Goal: Task Accomplishment & Management: Use online tool/utility

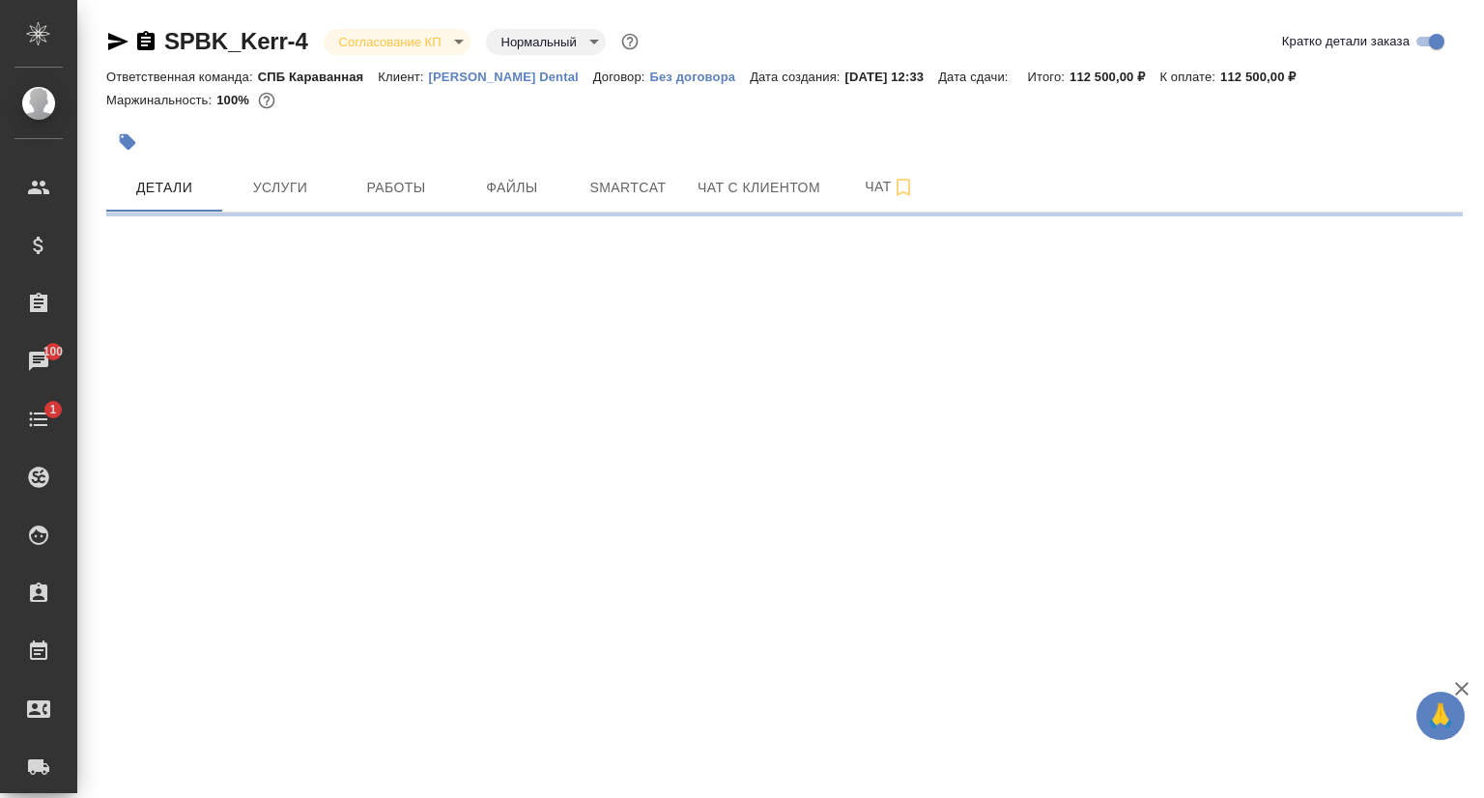
select select "RU"
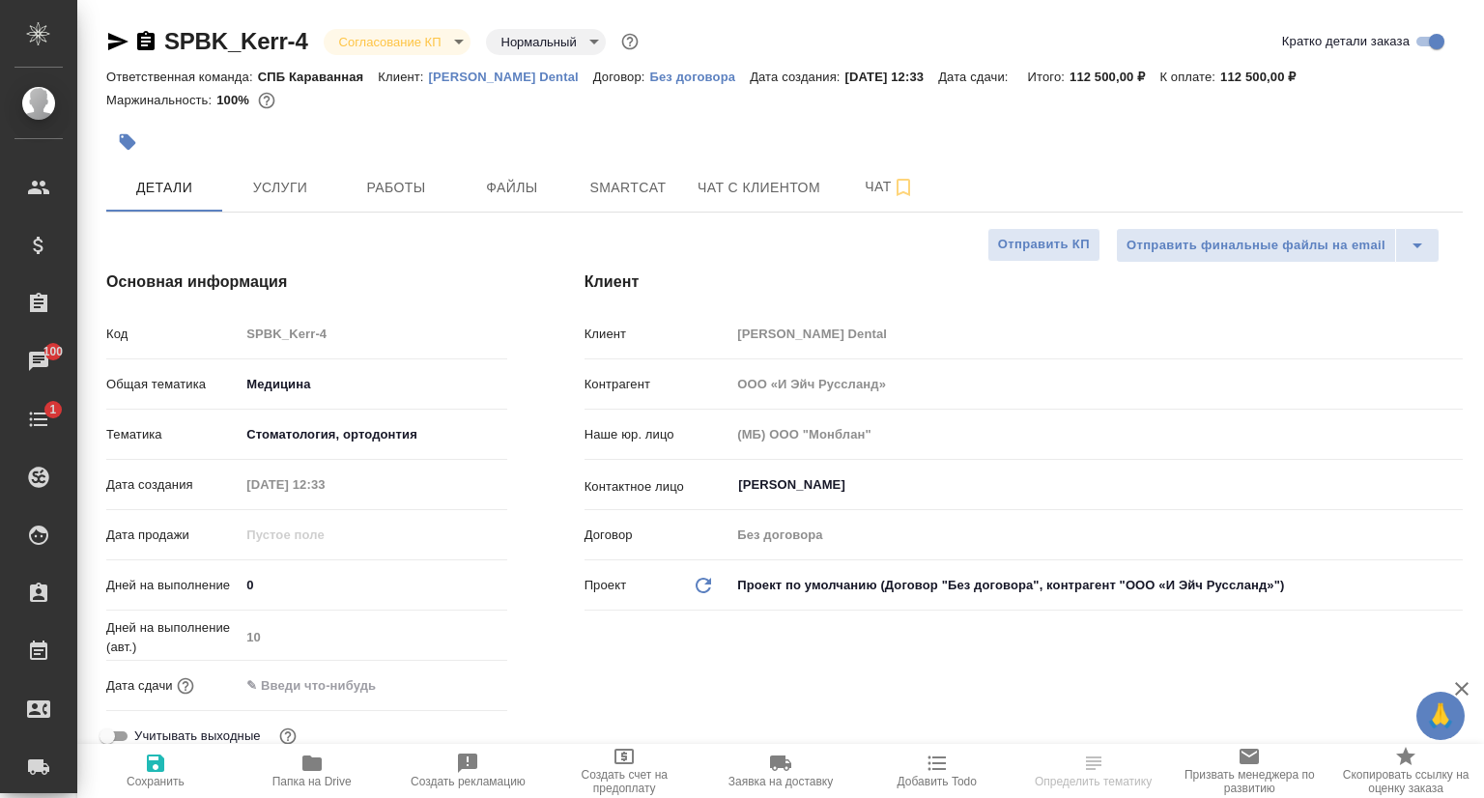
type textarea "x"
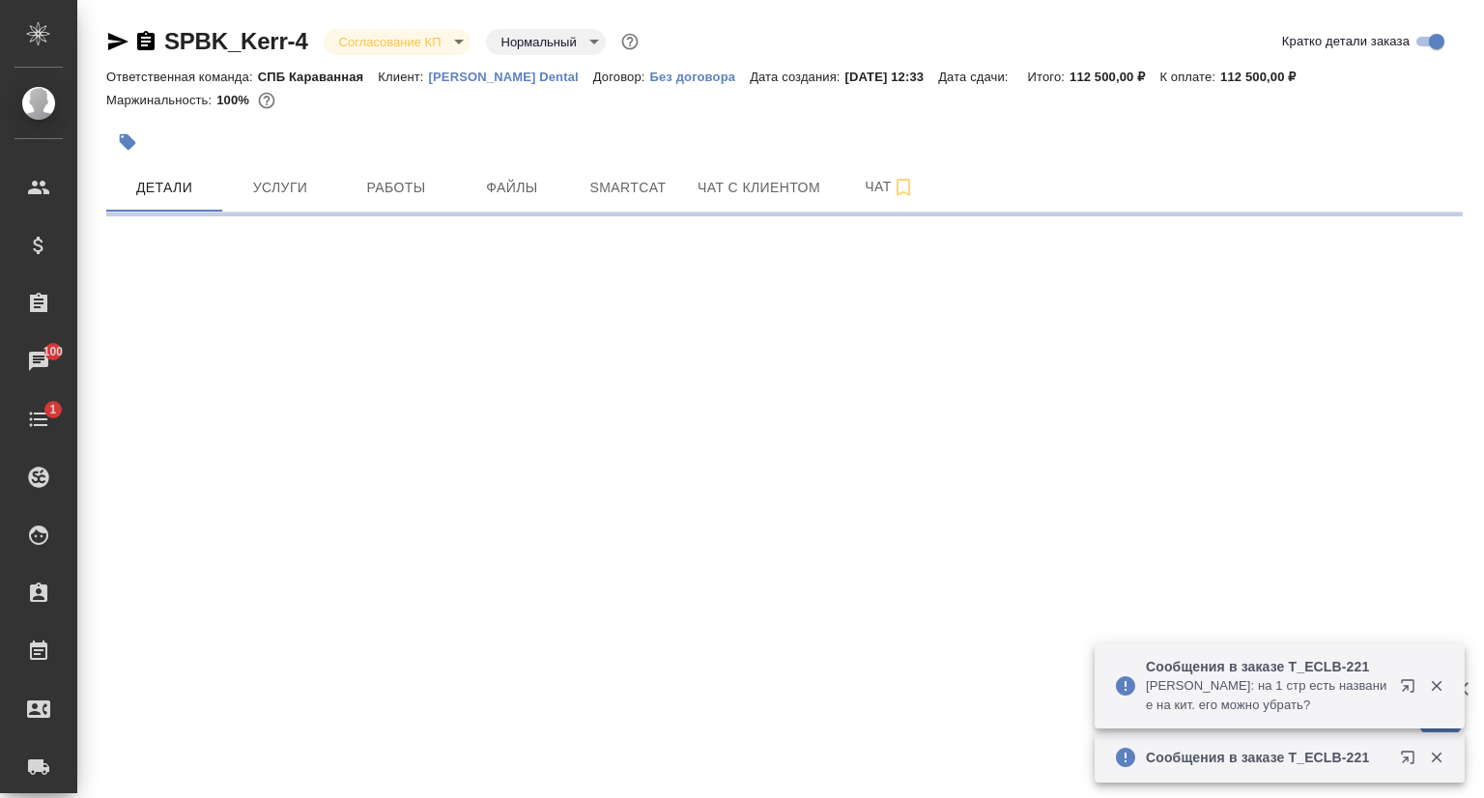
select select "RU"
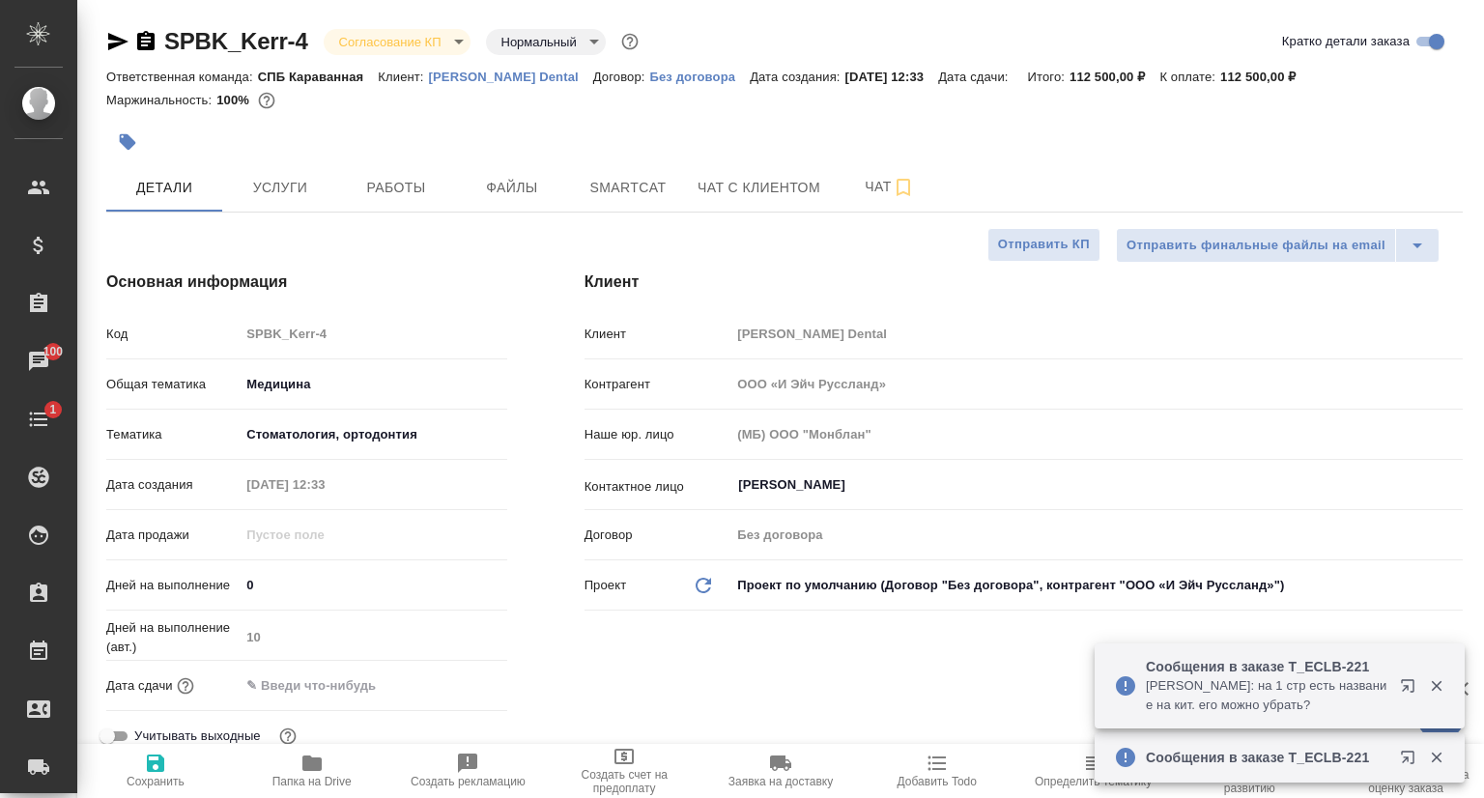
type textarea "x"
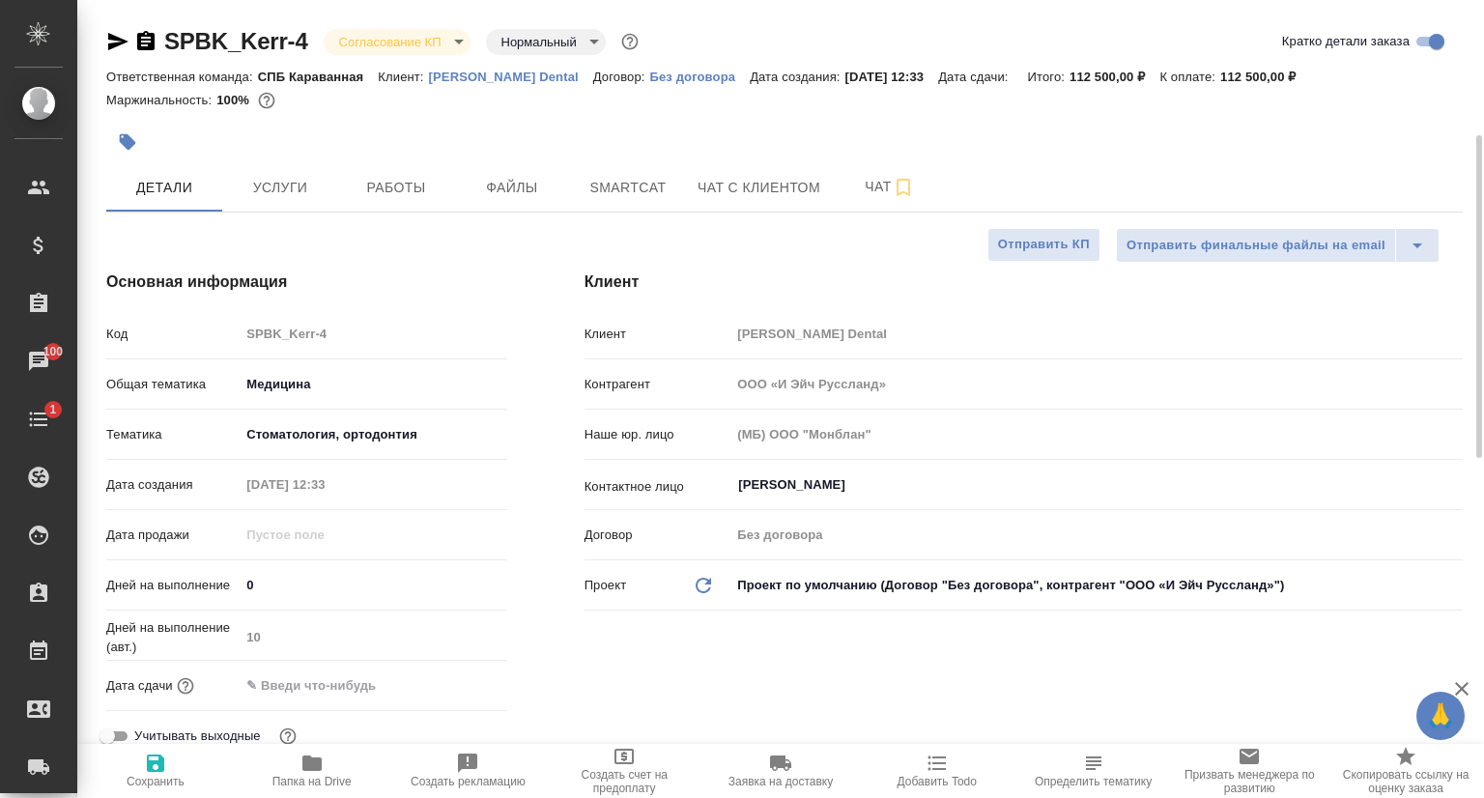
scroll to position [386, 0]
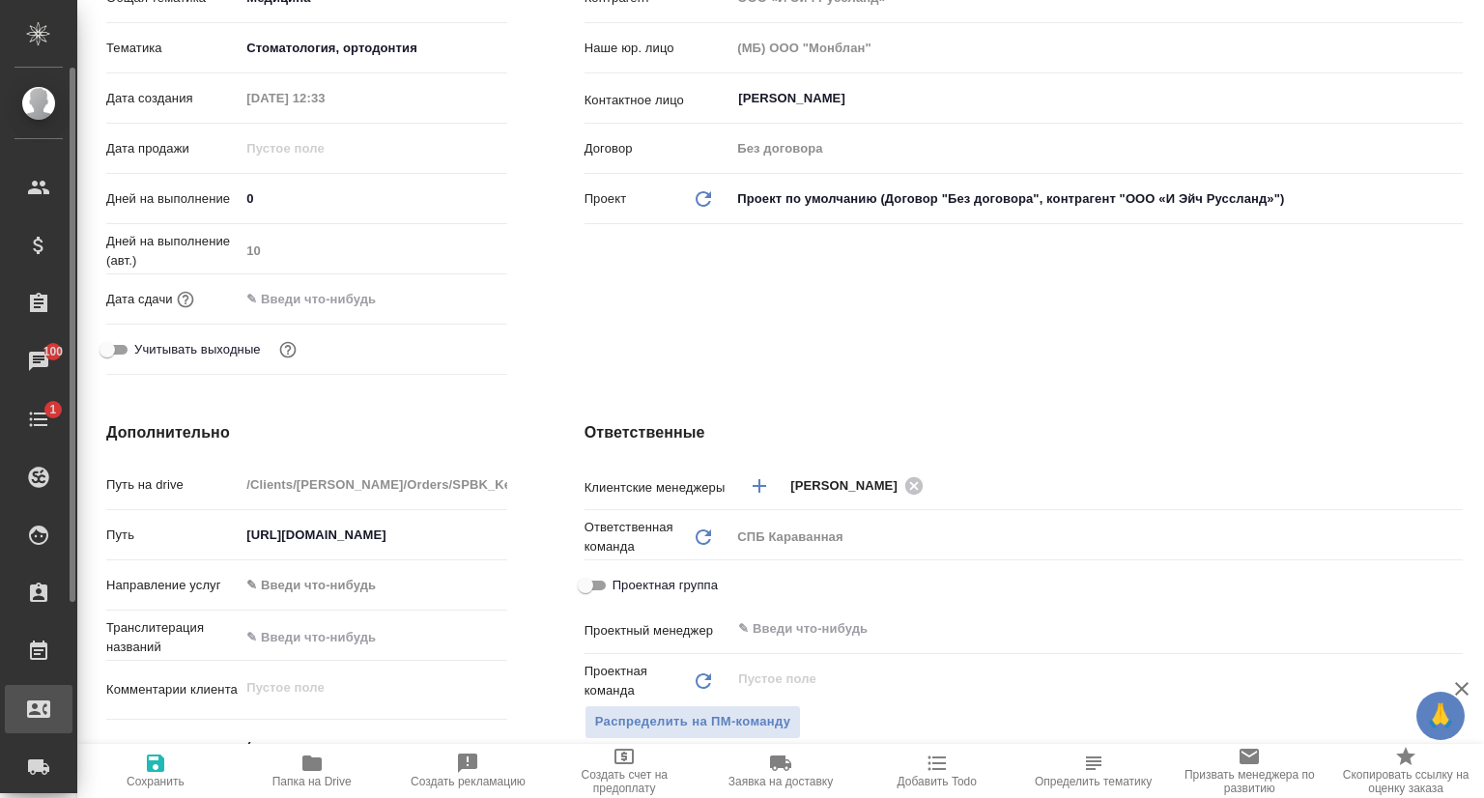
type textarea "x"
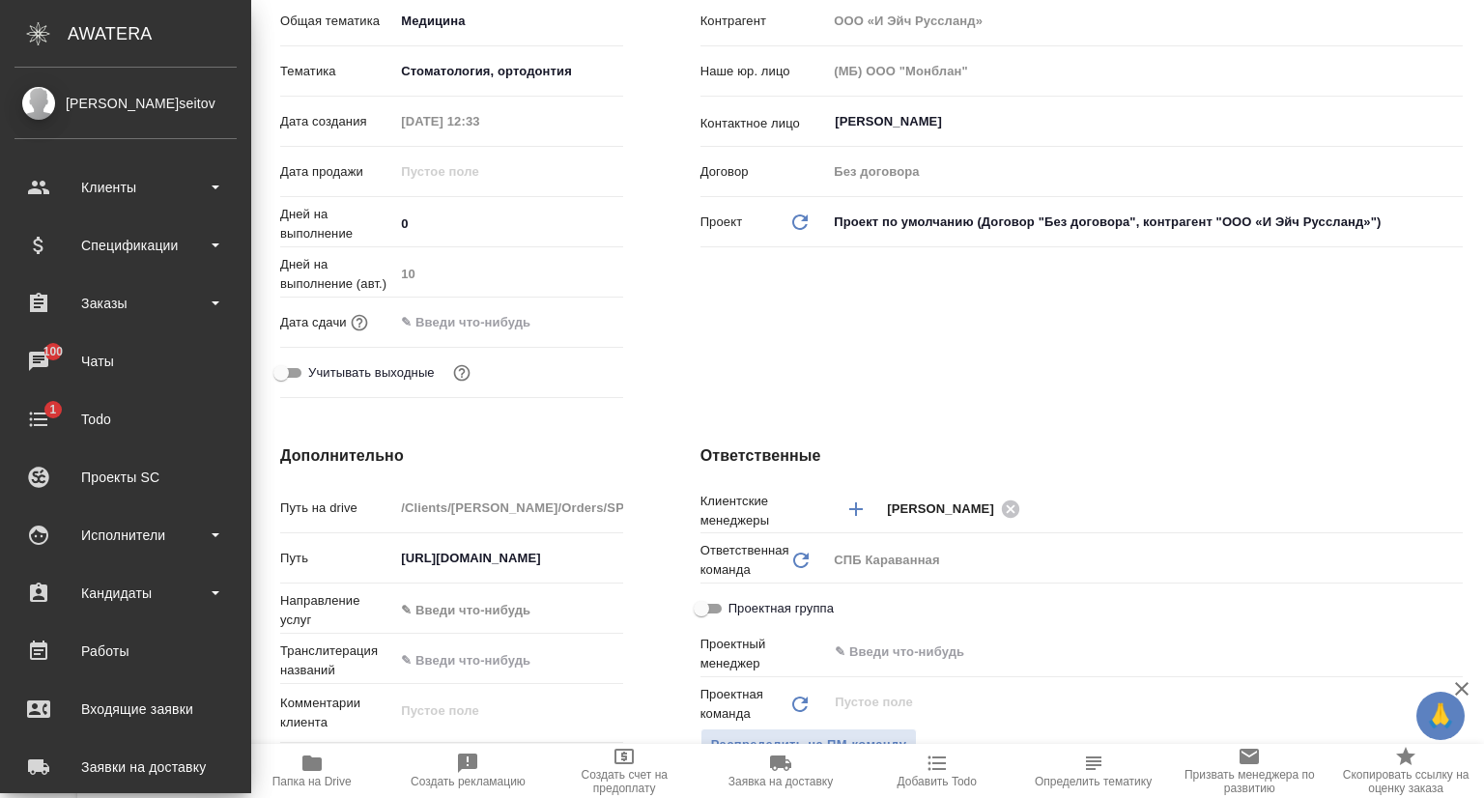
type textarea "x"
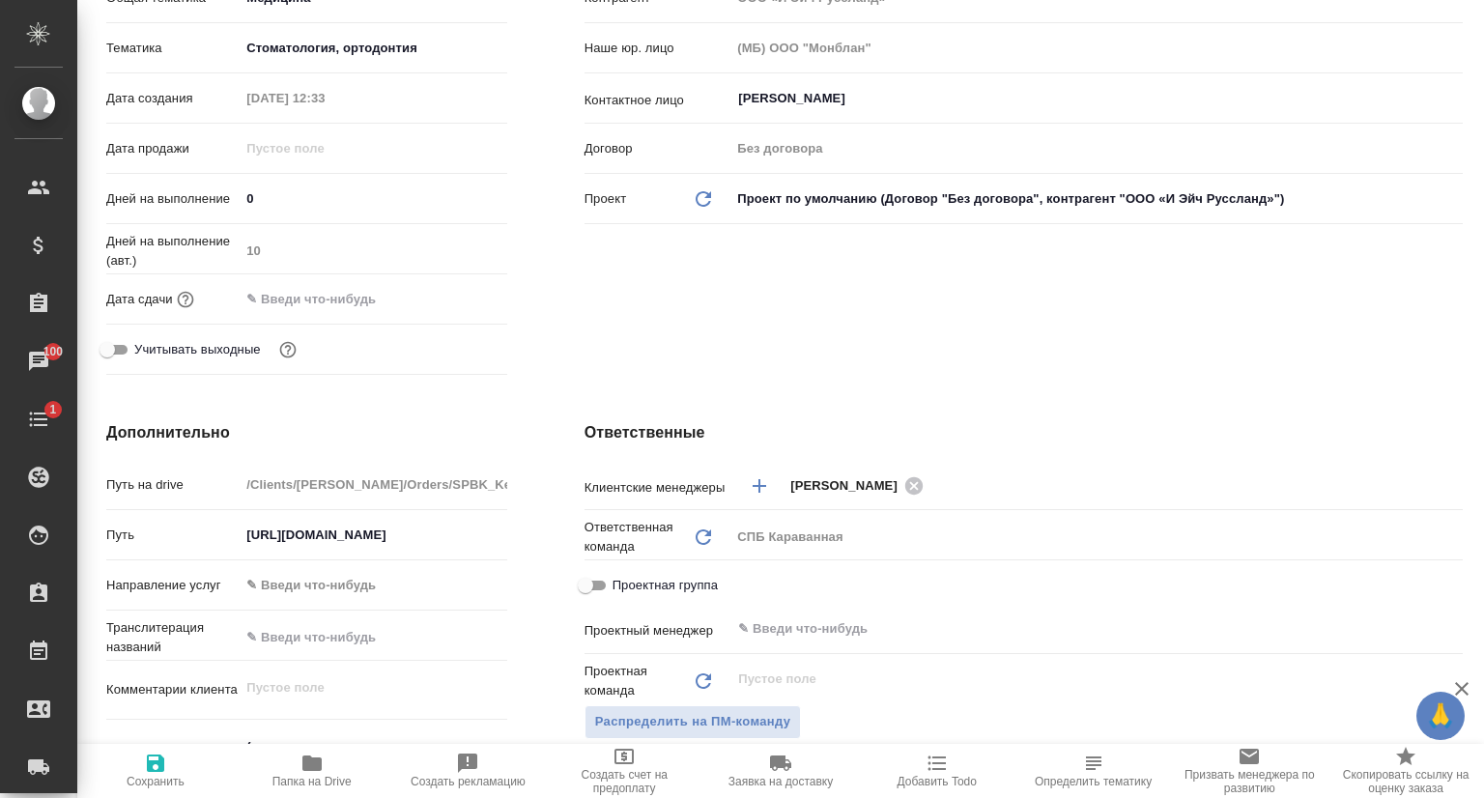
type textarea "x"
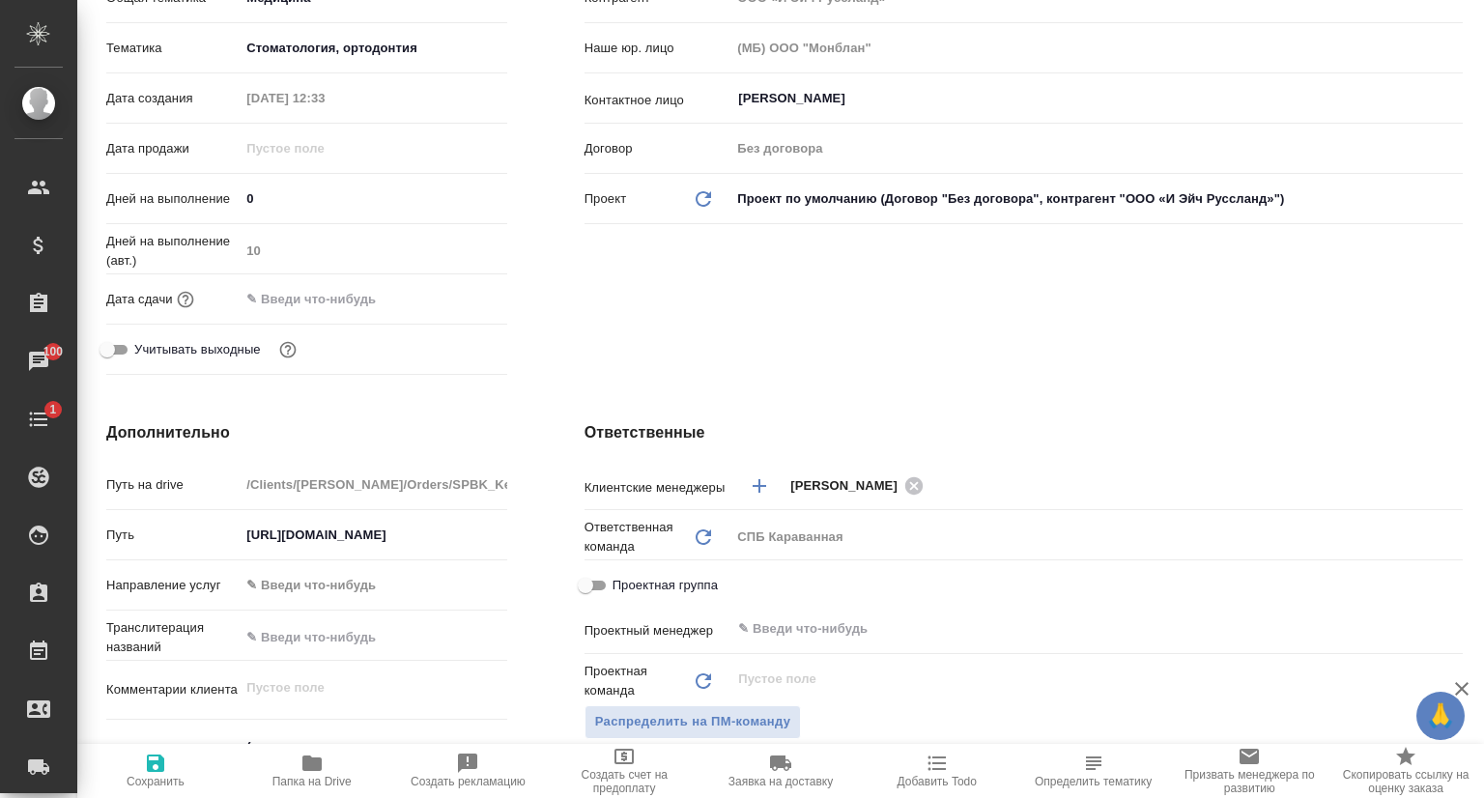
type textarea "x"
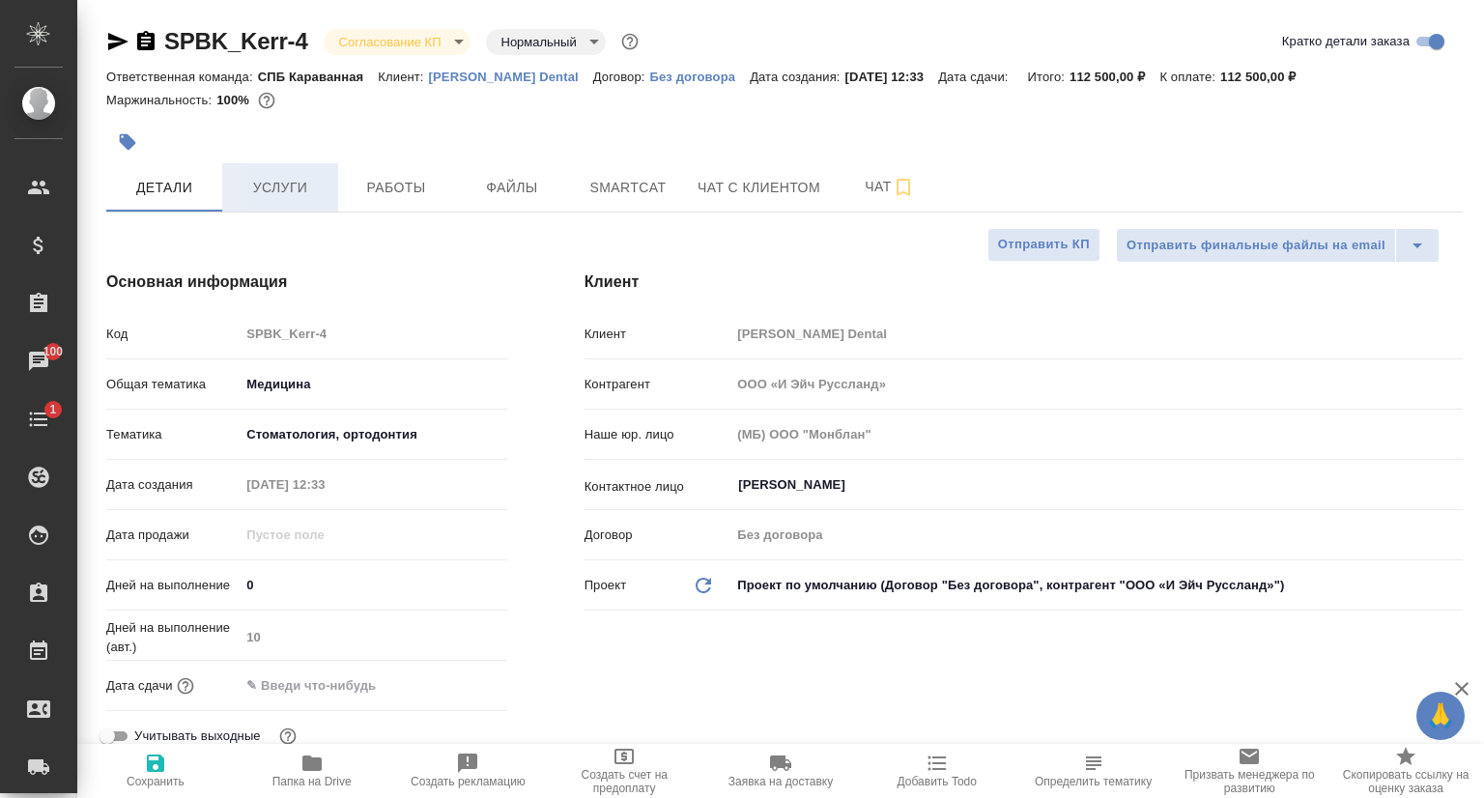
click at [297, 180] on span "Услуги" at bounding box center [280, 188] width 93 height 24
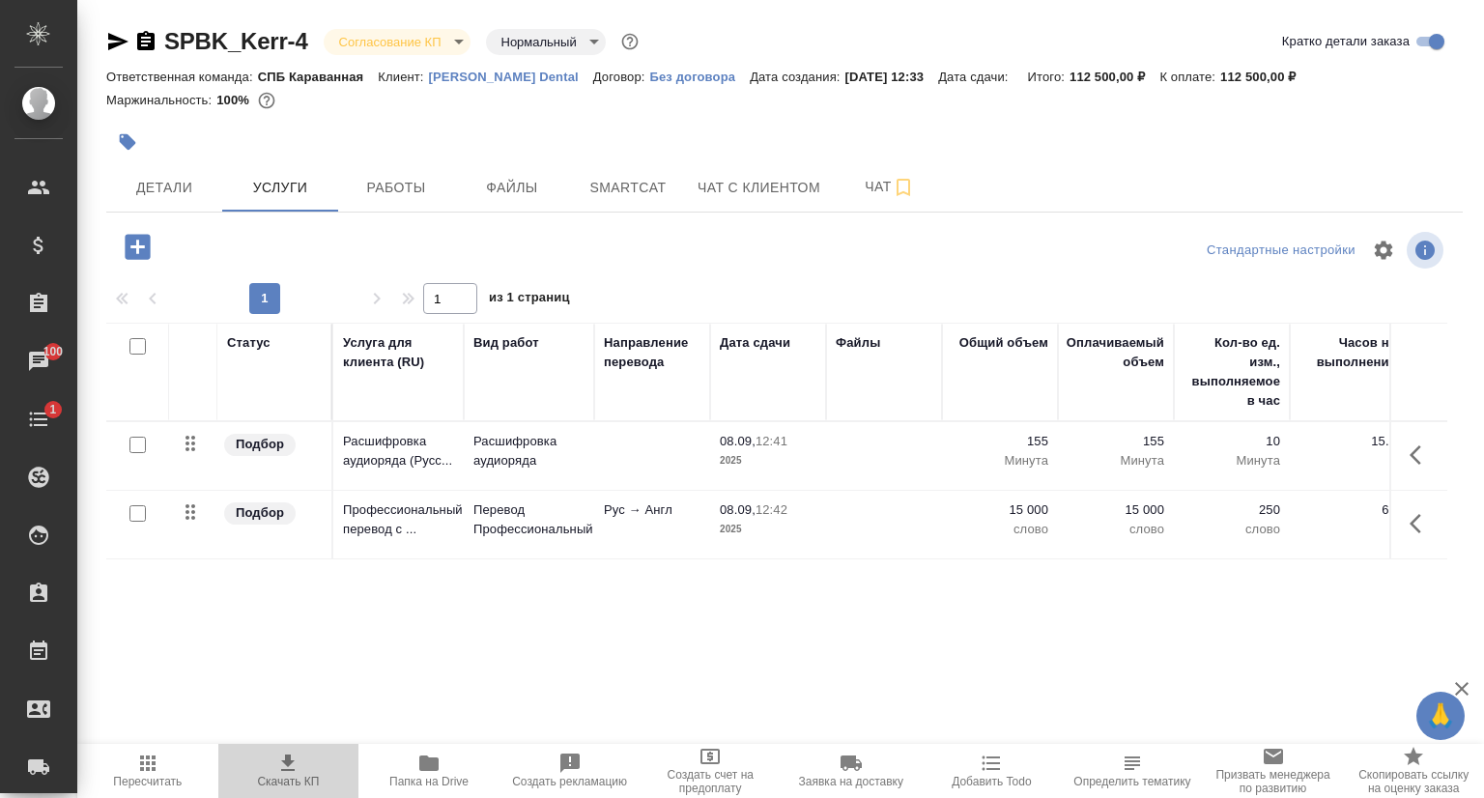
click at [279, 766] on icon "button" at bounding box center [287, 763] width 23 height 23
